Goal: Task Accomplishment & Management: Manage account settings

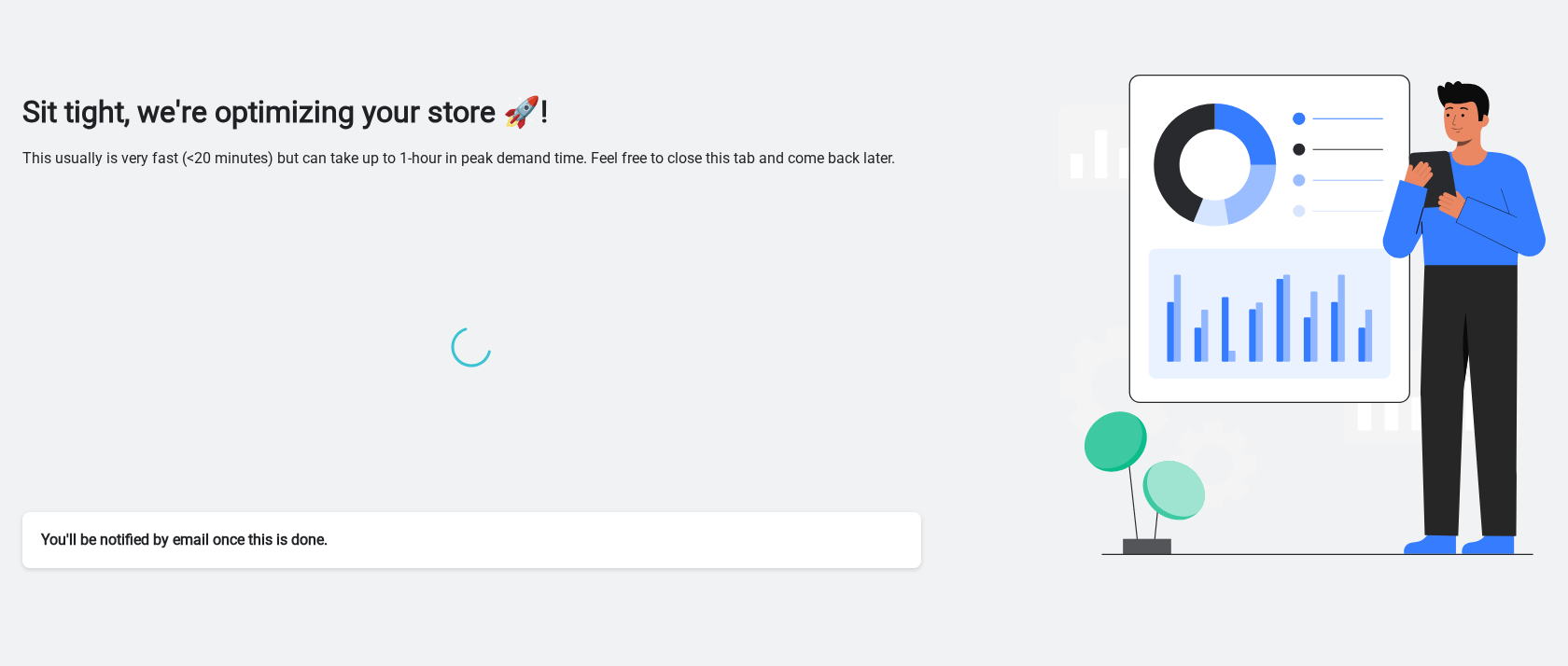
click at [452, 351] on icon at bounding box center [472, 346] width 57 height 57
